Goal: Task Accomplishment & Management: Manage account settings

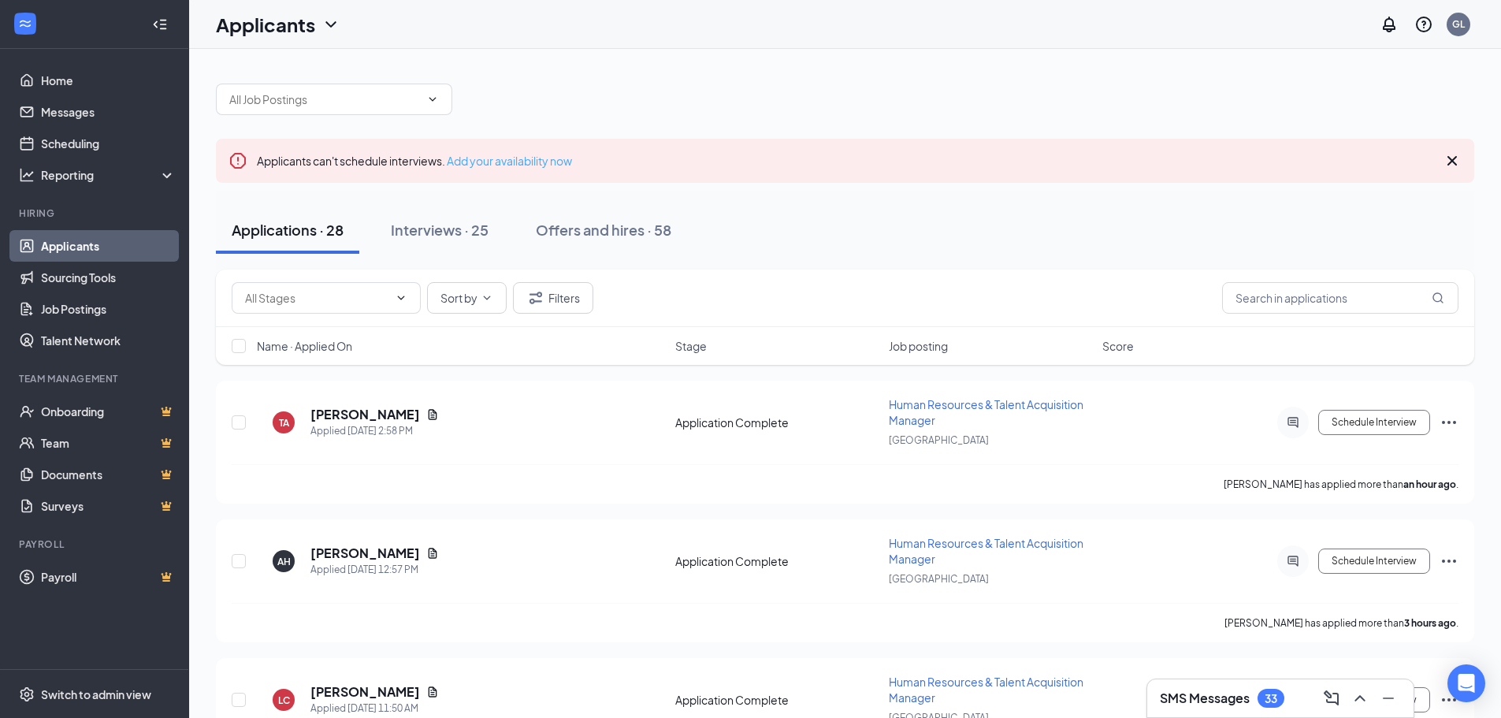
click at [510, 162] on link "Add your availability now" at bounding box center [509, 161] width 125 height 14
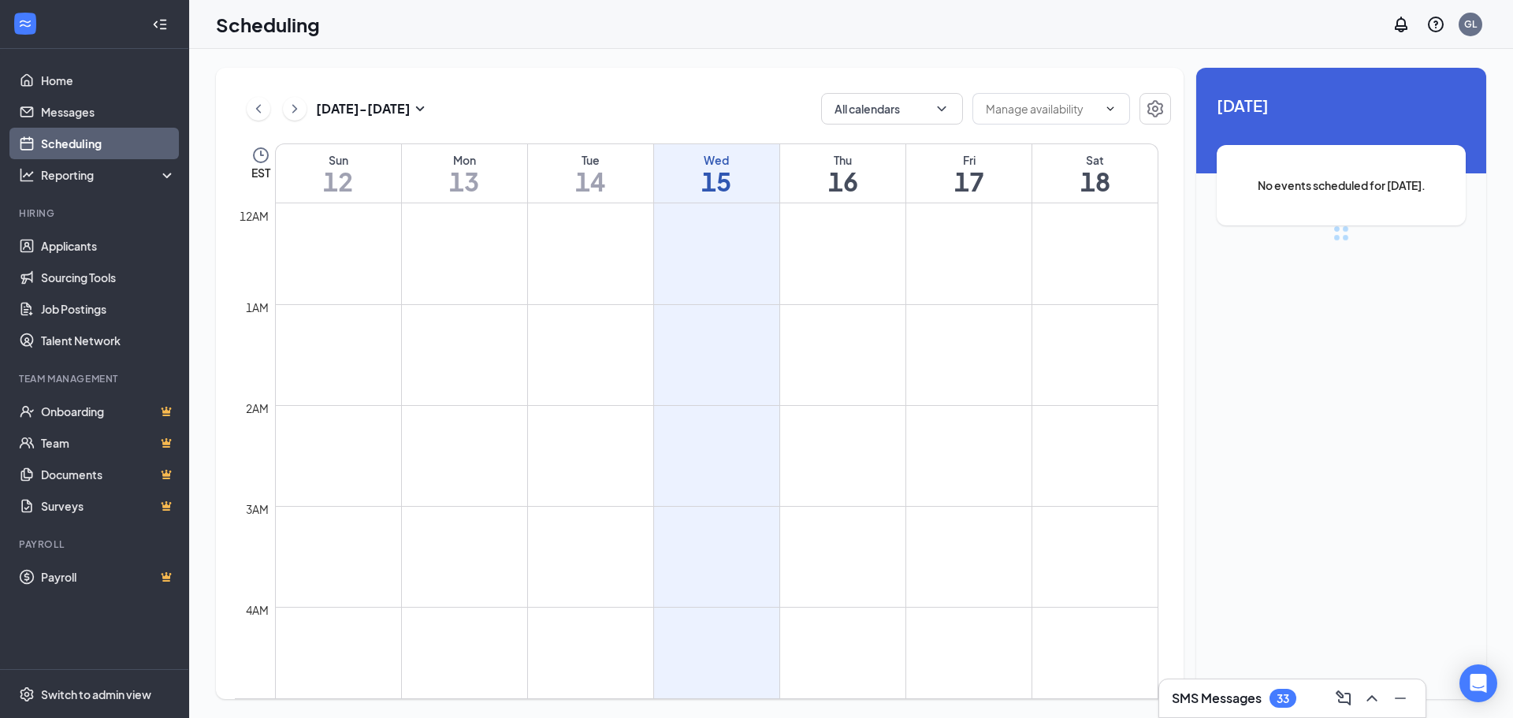
scroll to position [775, 0]
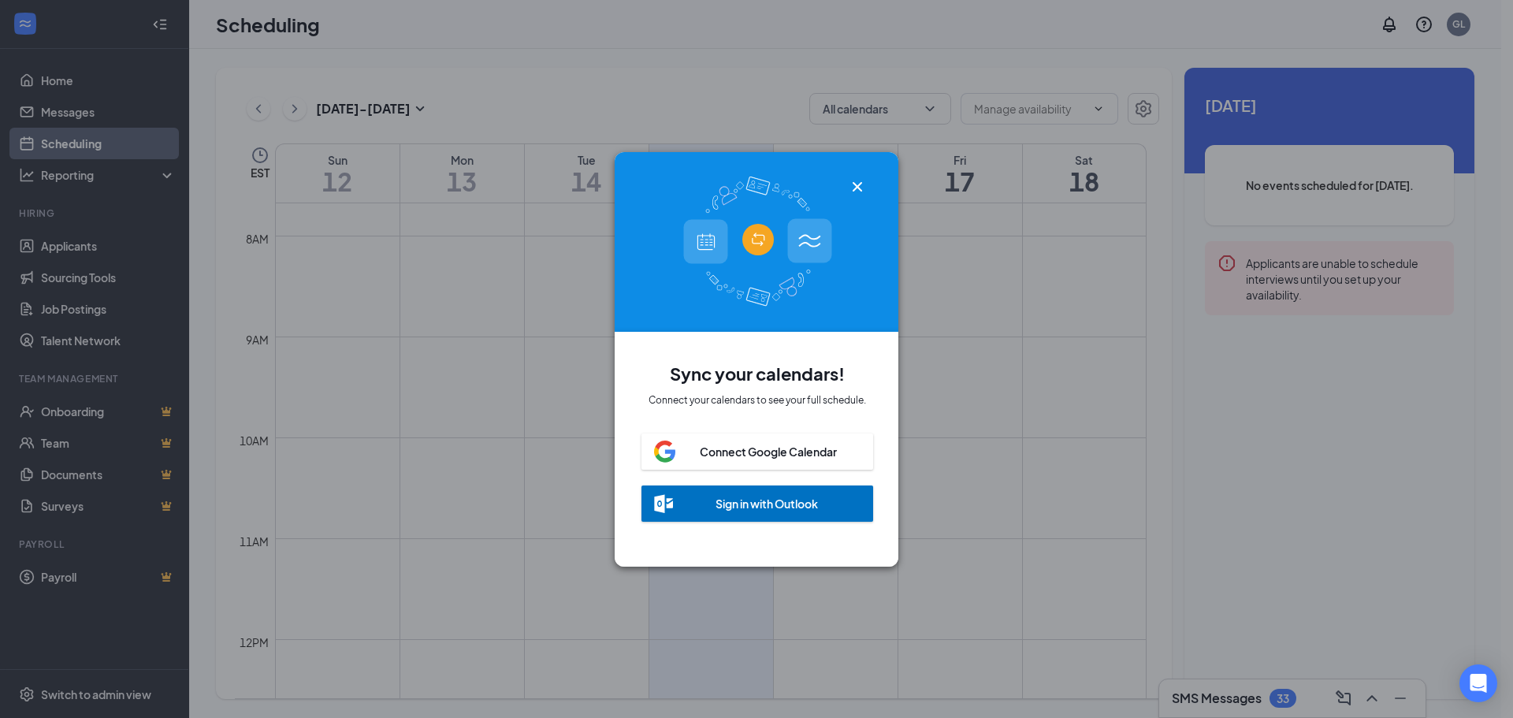
click at [853, 180] on icon "Cross" at bounding box center [857, 186] width 19 height 19
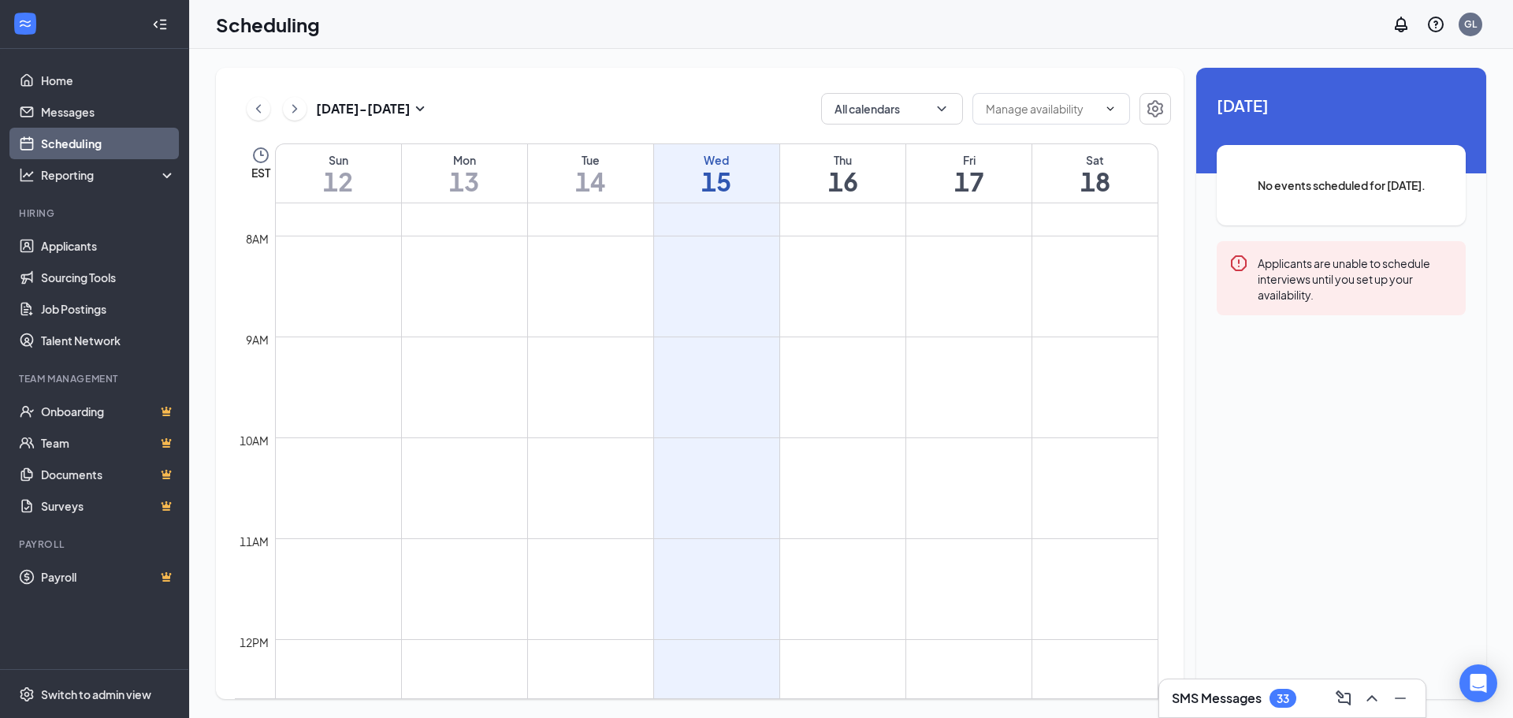
click at [807, 476] on td at bounding box center [716, 475] width 883 height 25
click at [809, 468] on td at bounding box center [716, 475] width 883 height 25
drag, startPoint x: 1179, startPoint y: 530, endPoint x: 1176, endPoint y: 487, distance: 42.6
click at [1176, 487] on div "Oct 12 - Oct 18 All calendars EST Sun 12 Mon 13 Tue 14 Wed 15 Thu 16 Fri 17 Sat…" at bounding box center [700, 383] width 968 height 631
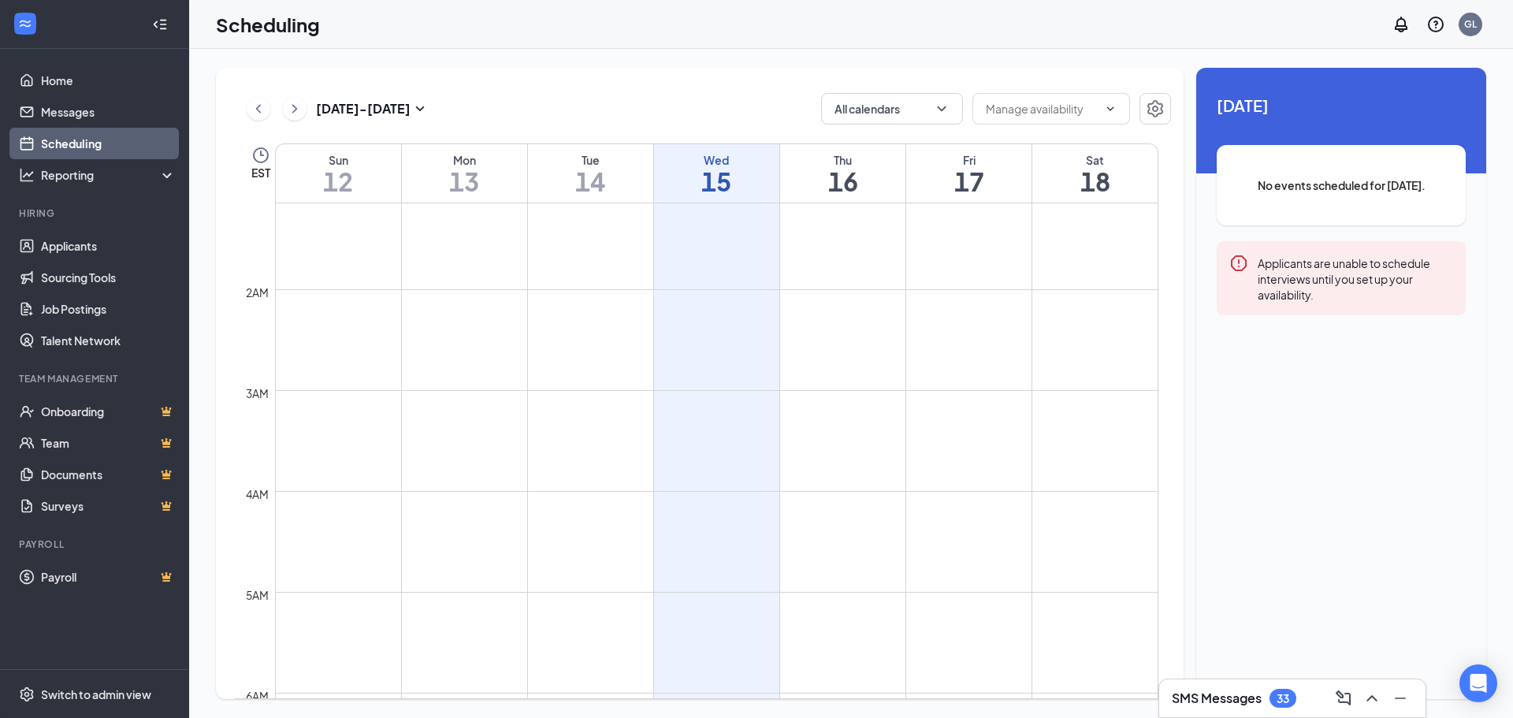
scroll to position [0, 0]
click at [934, 95] on button "All calendars" at bounding box center [892, 109] width 142 height 32
click at [842, 139] on input "All" at bounding box center [851, 145] width 34 height 16
checkbox input "true"
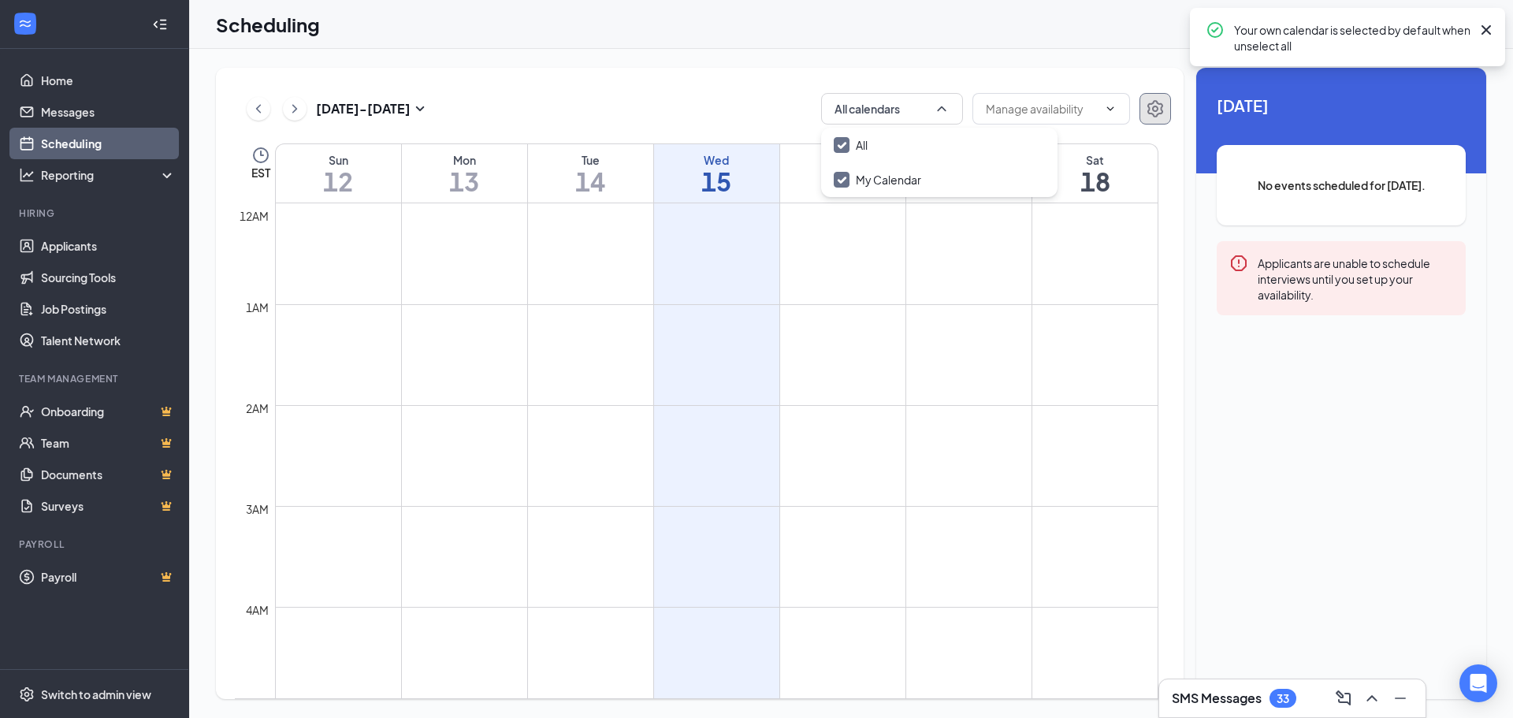
click at [1158, 111] on icon "Settings" at bounding box center [1155, 108] width 19 height 19
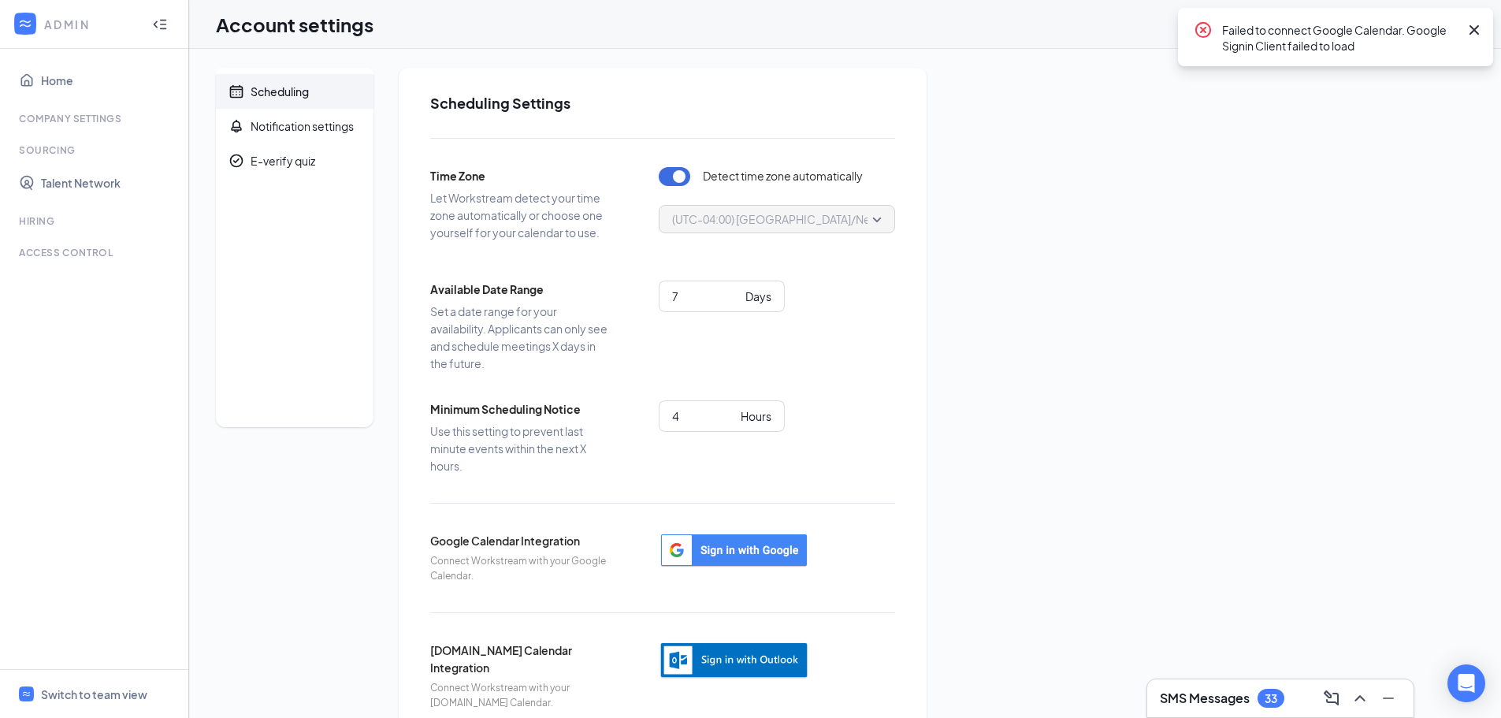
click at [174, 26] on div at bounding box center [160, 25] width 32 height 32
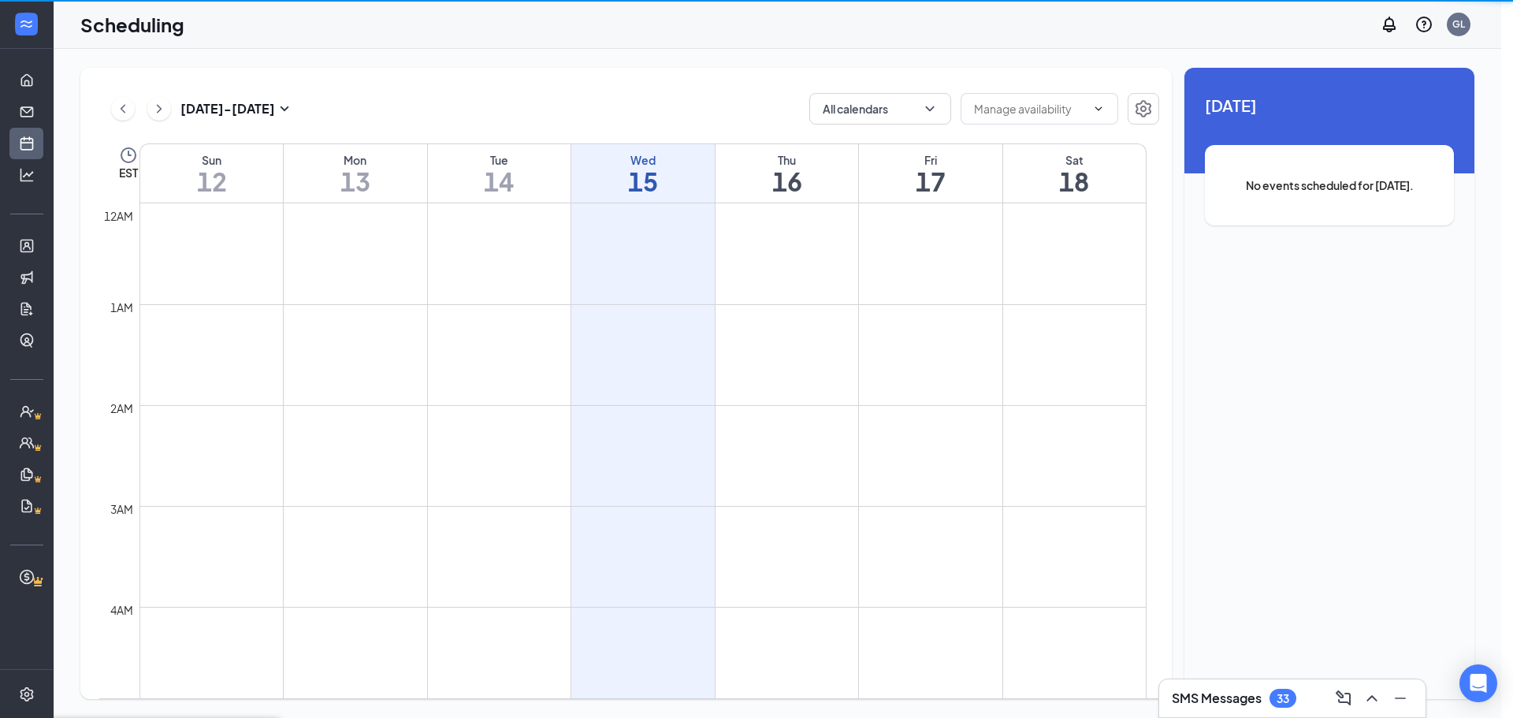
scroll to position [775, 0]
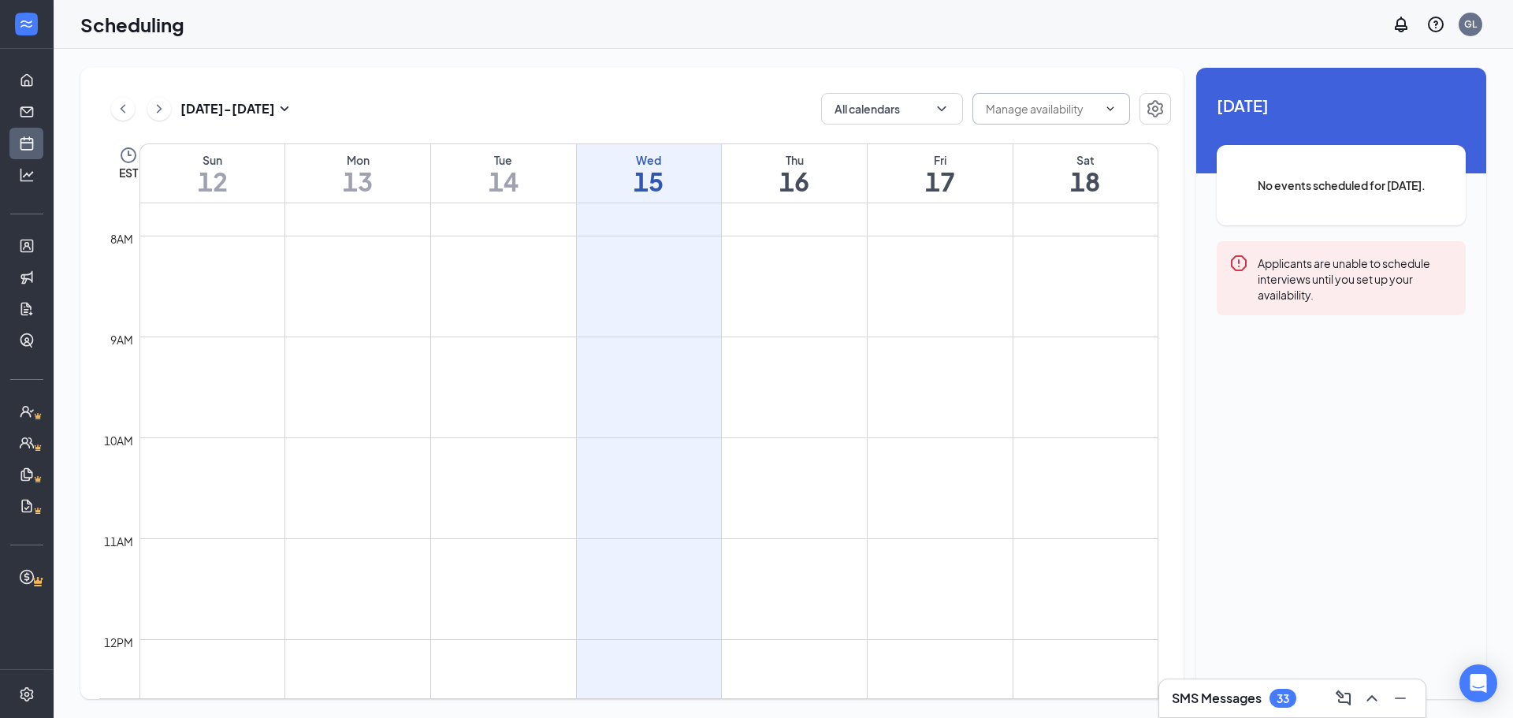
click at [1106, 107] on icon "ChevronDown" at bounding box center [1110, 108] width 13 height 13
click at [1072, 77] on div "Oct 12 - Oct 18 All calendars Delete all availability EST Sun 12 Mon 13 Tue 14 …" at bounding box center [631, 383] width 1103 height 631
click at [828, 282] on td at bounding box center [648, 273] width 1019 height 25
click at [787, 380] on td at bounding box center [648, 374] width 1019 height 25
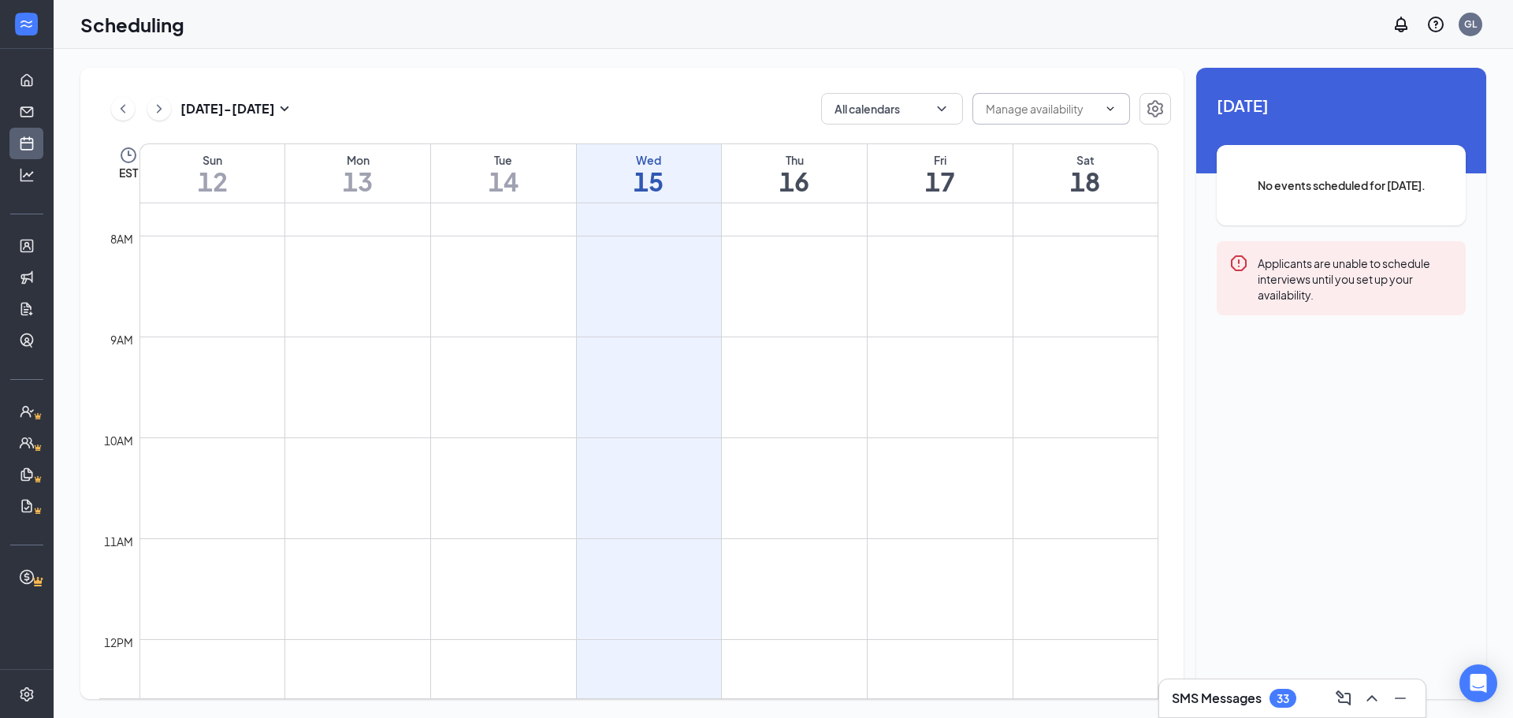
click at [787, 380] on td at bounding box center [648, 374] width 1019 height 25
drag, startPoint x: 790, startPoint y: 347, endPoint x: 796, endPoint y: 415, distance: 68.0
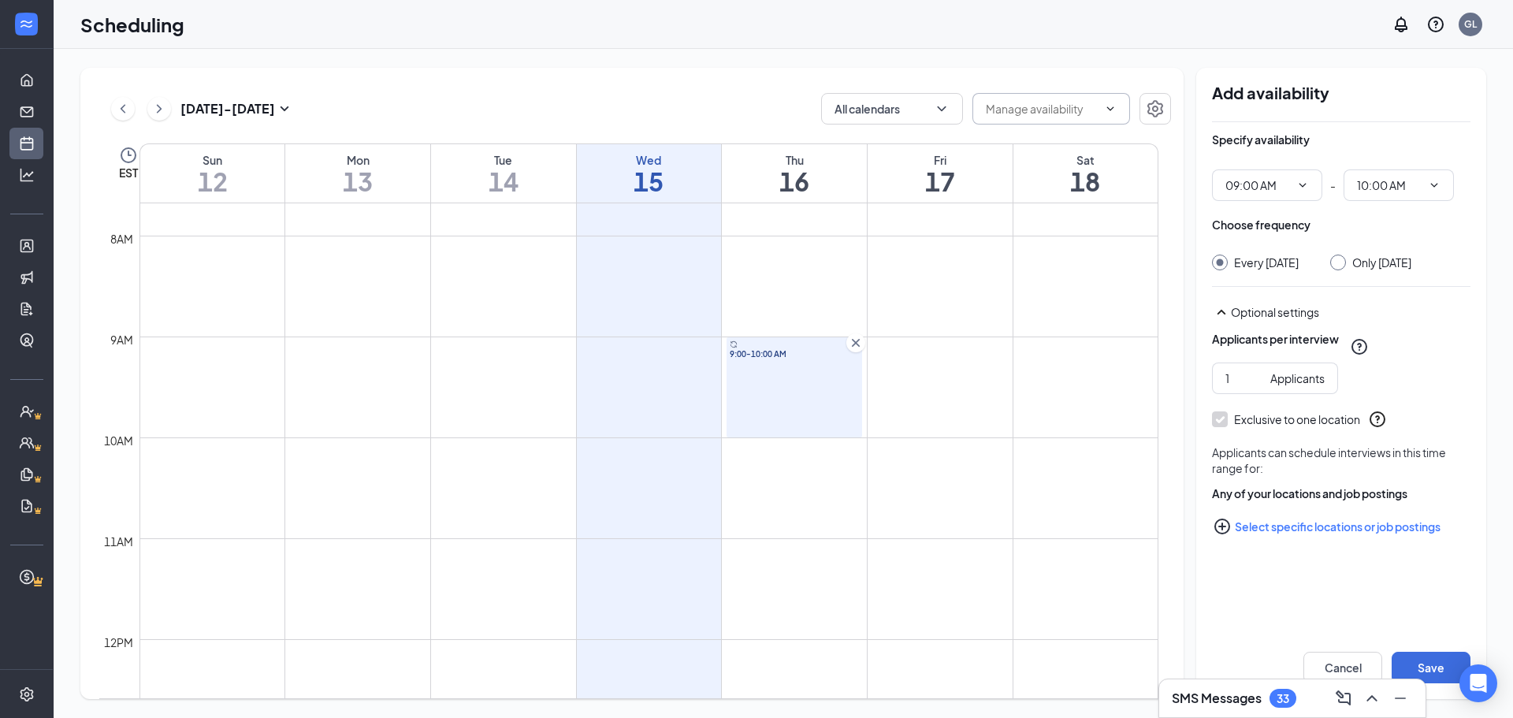
click at [1344, 266] on div at bounding box center [1338, 263] width 16 height 16
